Goal: Book appointment/travel/reservation

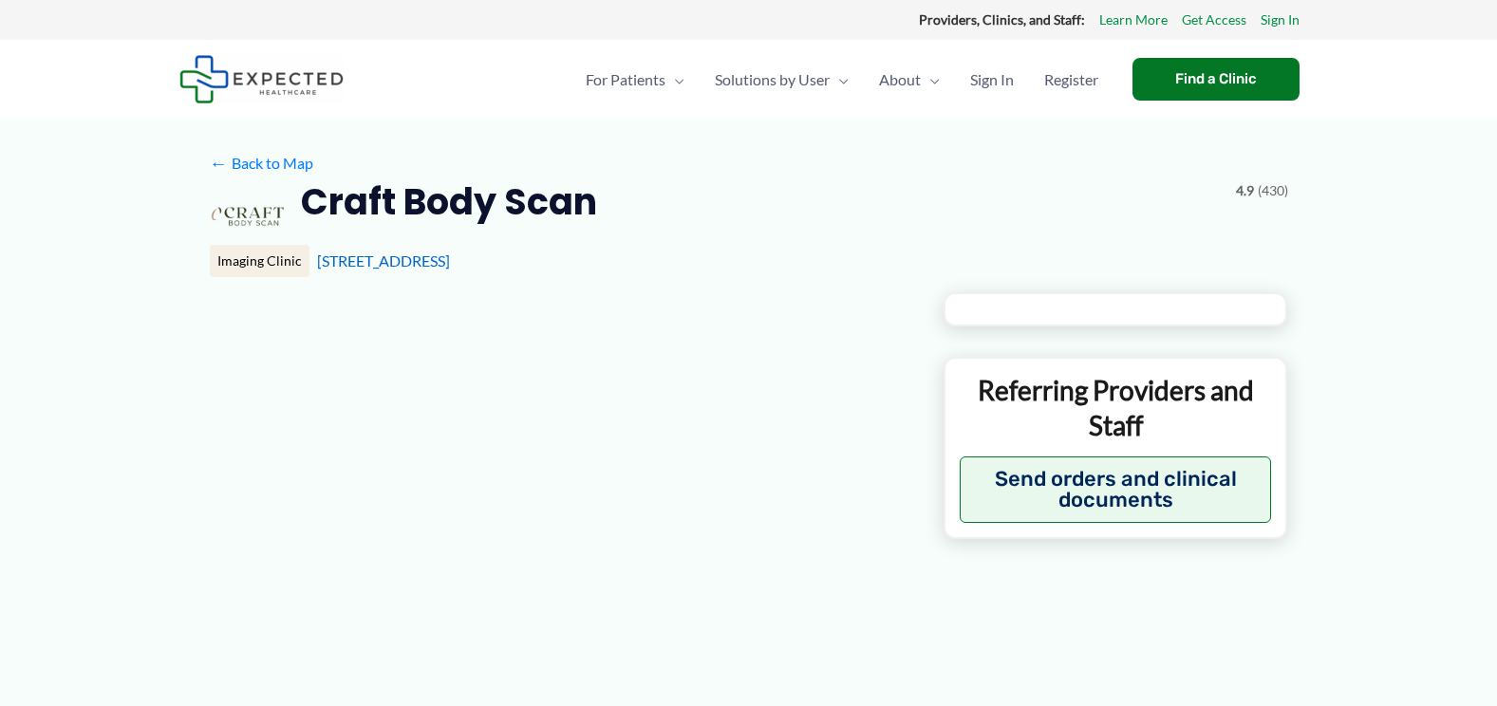
type input "**********"
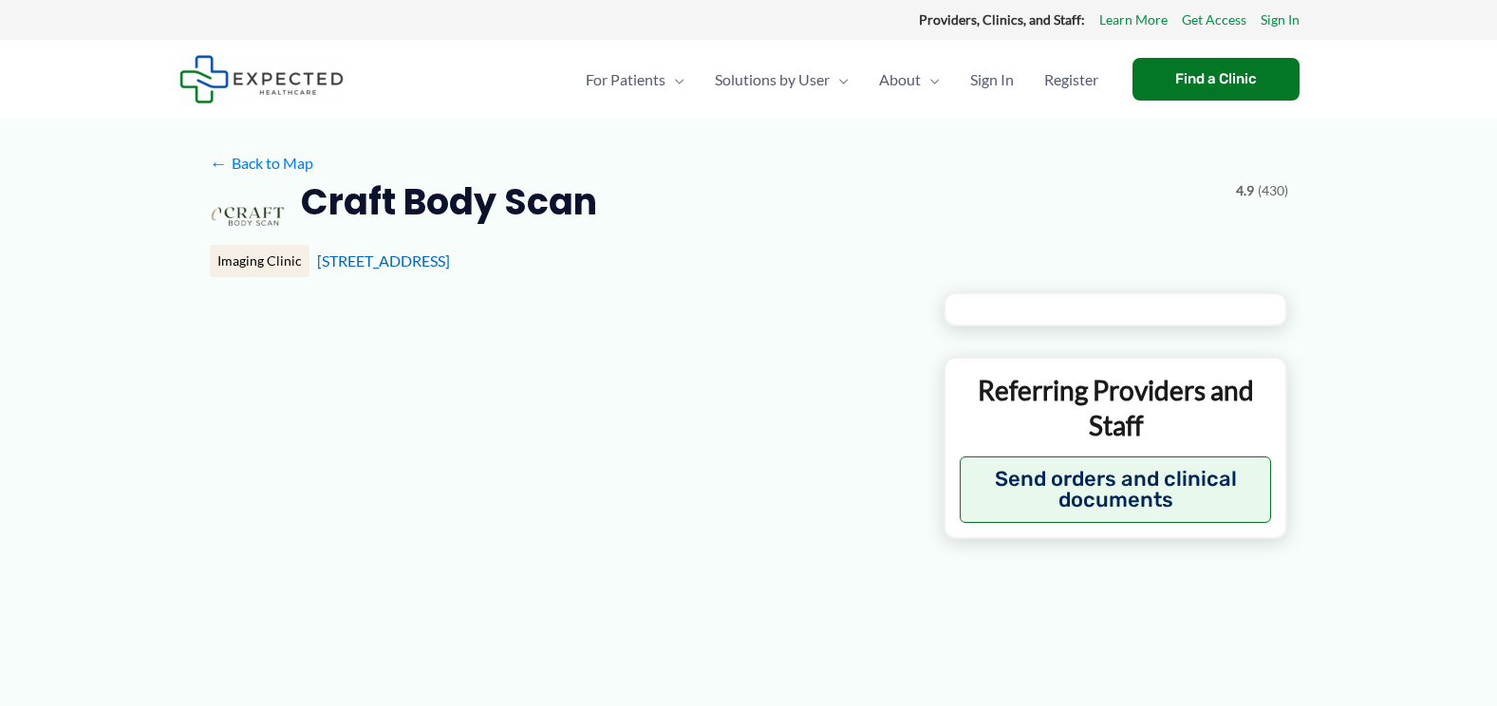
type input "**********"
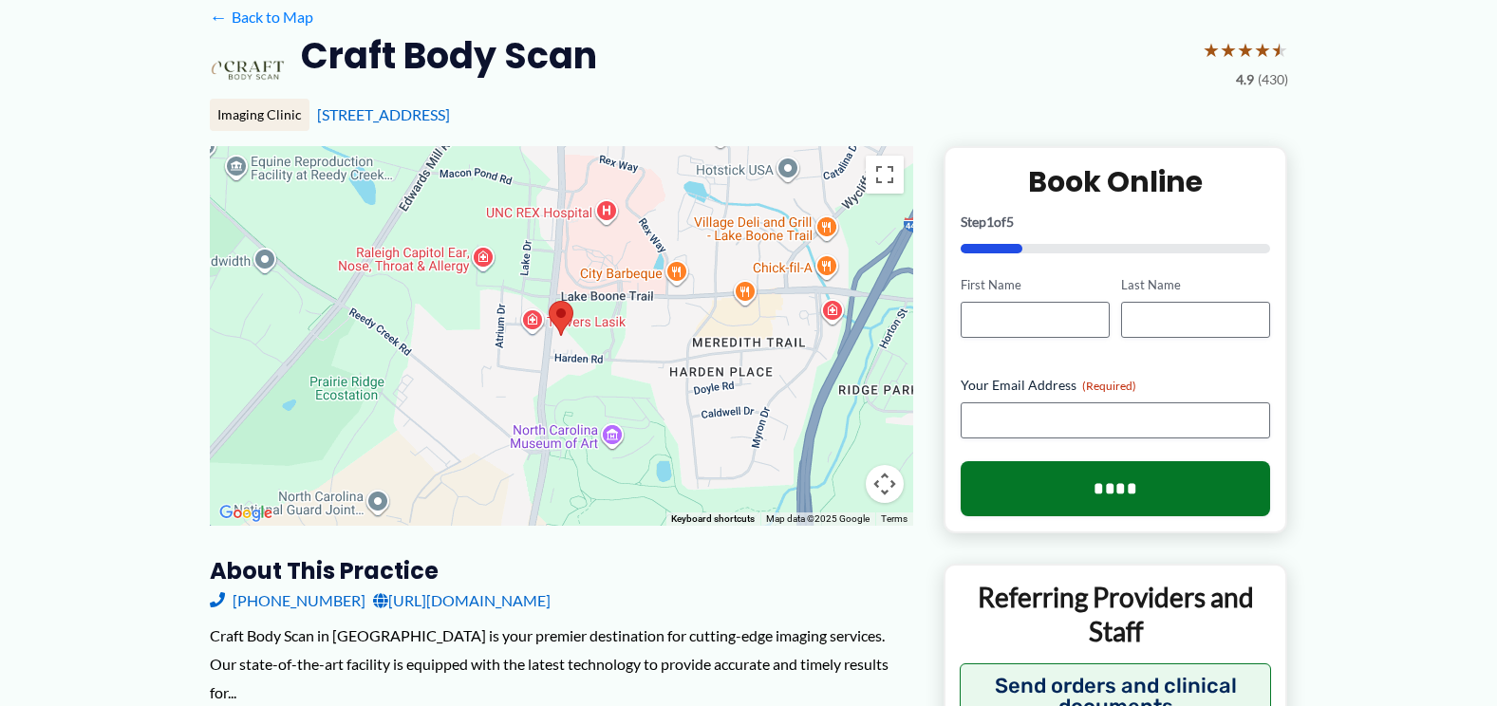
scroll to position [380, 0]
